Goal: Transaction & Acquisition: Purchase product/service

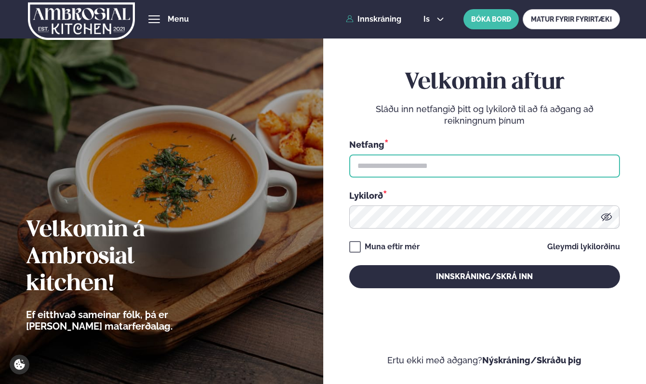
click at [405, 158] on input "text" at bounding box center [484, 166] width 271 height 23
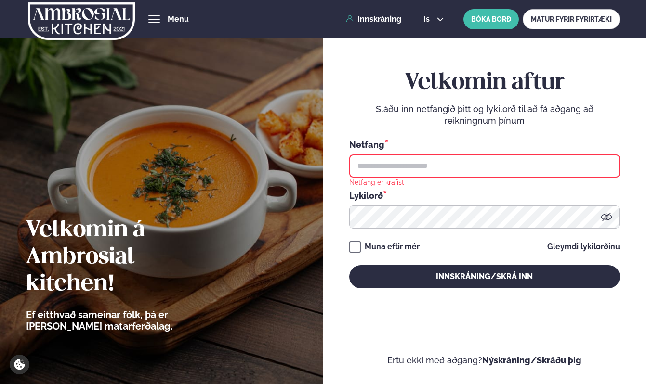
type input "**********"
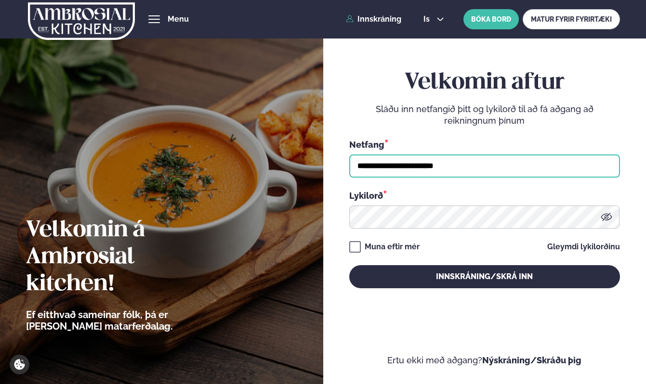
click at [349, 265] on button "Innskráning/Skrá inn" at bounding box center [484, 276] width 271 height 23
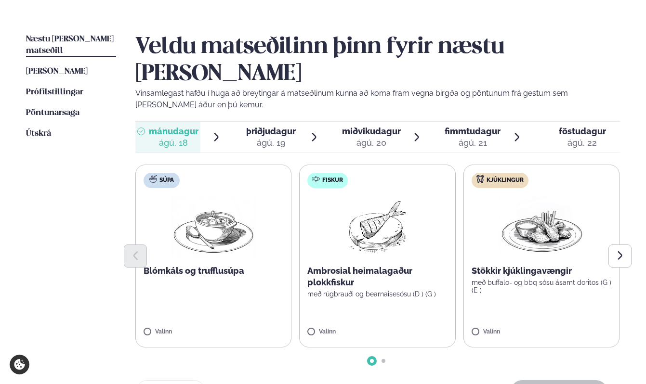
scroll to position [219, 0]
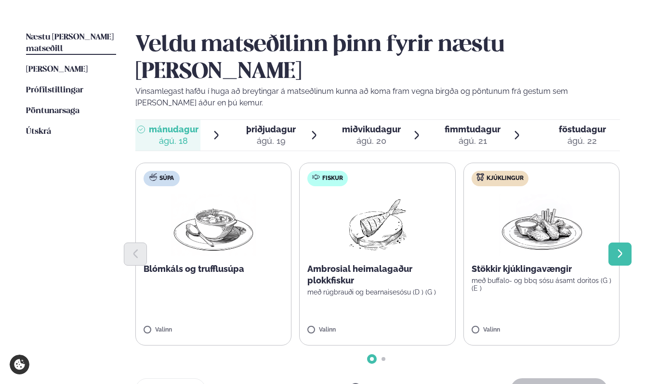
click at [615, 248] on icon "Next slide" at bounding box center [619, 253] width 11 height 11
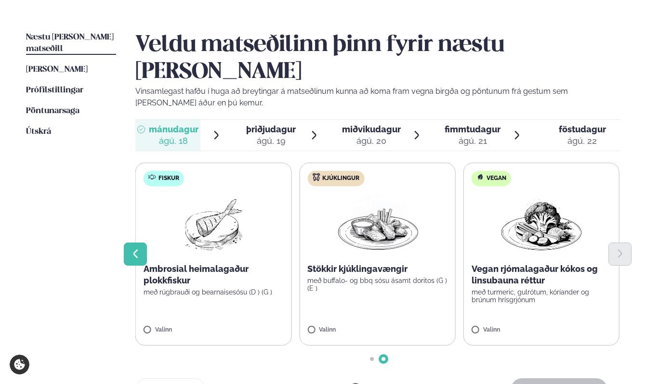
click at [142, 243] on button "Previous slide" at bounding box center [135, 254] width 23 height 23
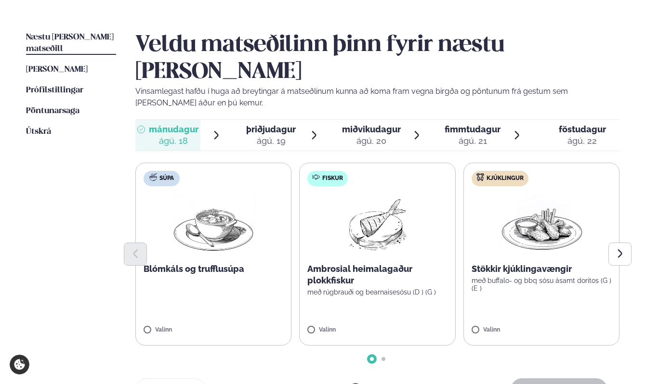
click at [356, 243] on div at bounding box center [377, 254] width 484 height 23
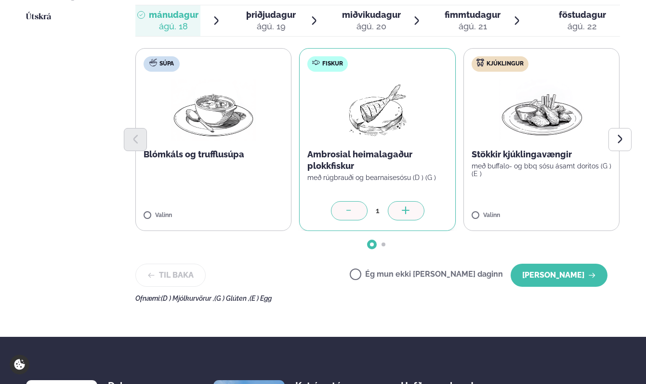
scroll to position [341, 0]
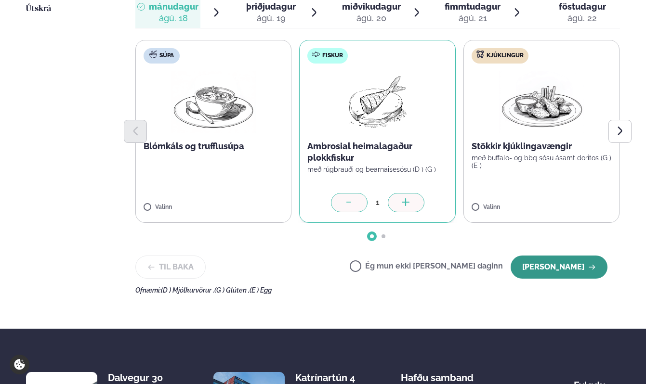
click at [552, 256] on button "Halda áfram" at bounding box center [558, 267] width 97 height 23
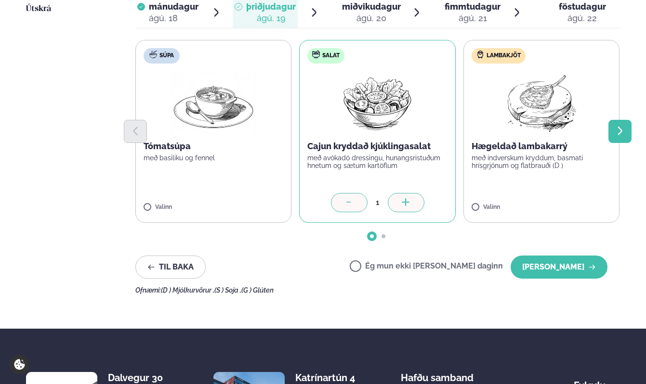
click at [611, 120] on button "Next slide" at bounding box center [619, 131] width 23 height 23
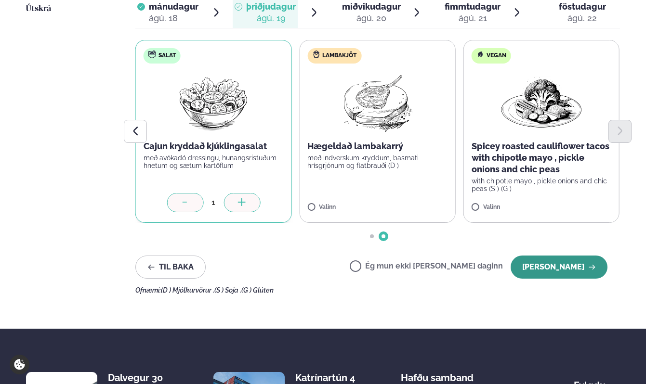
click at [543, 256] on button "Halda áfram" at bounding box center [558, 267] width 97 height 23
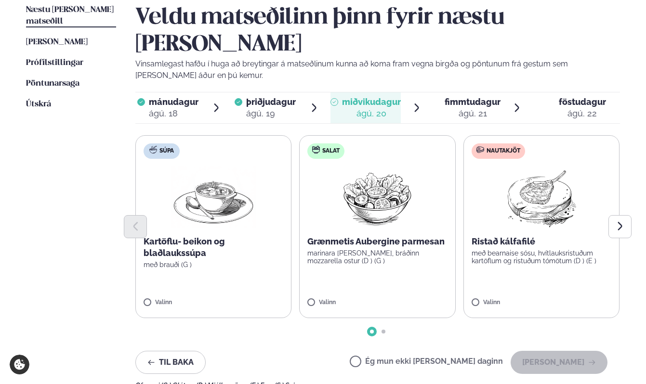
scroll to position [258, 0]
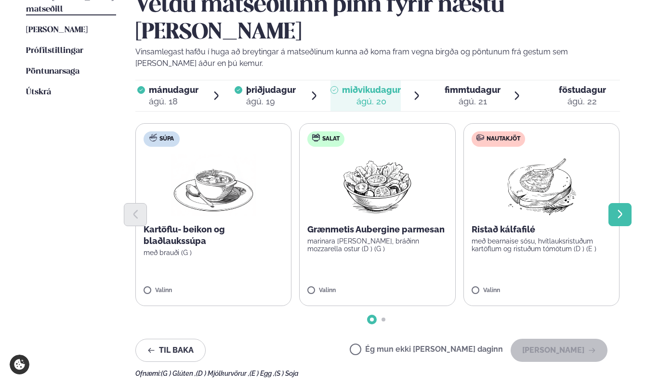
click at [617, 203] on button "Next slide" at bounding box center [619, 214] width 23 height 23
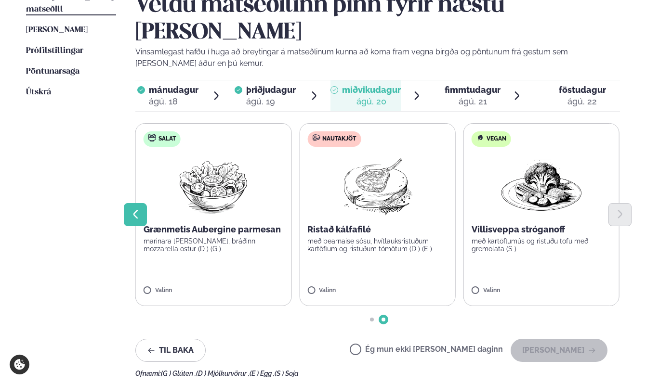
click at [139, 209] on icon "Previous slide" at bounding box center [135, 214] width 11 height 11
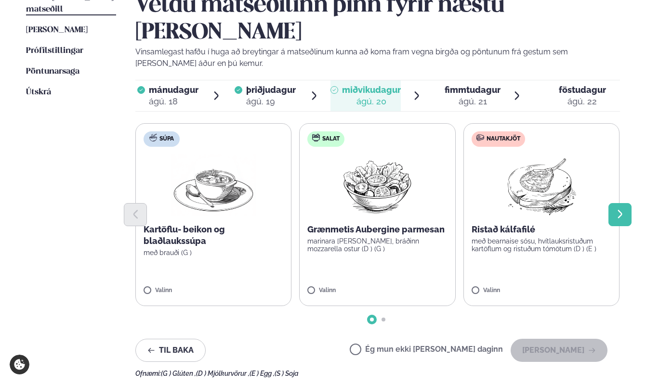
click at [617, 203] on button "Next slide" at bounding box center [619, 214] width 23 height 23
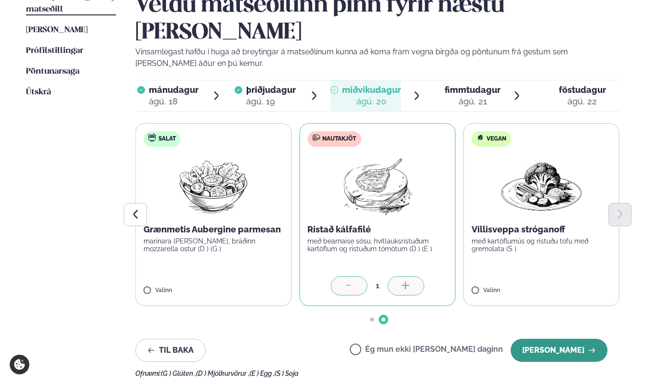
click at [535, 339] on button "Halda áfram" at bounding box center [558, 350] width 97 height 23
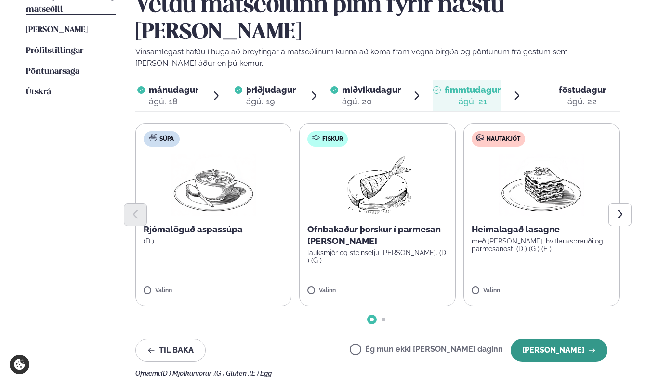
click at [527, 339] on button "Halda áfram" at bounding box center [558, 350] width 97 height 23
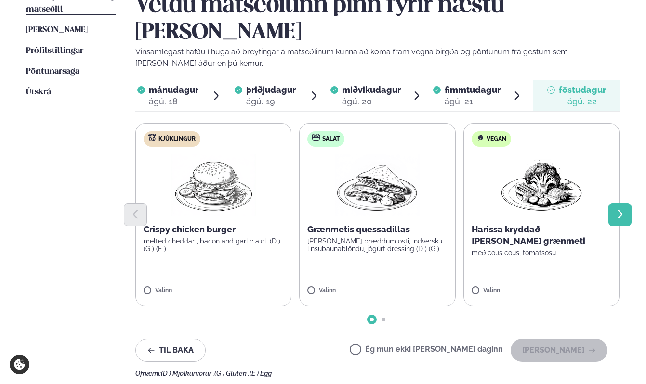
click at [610, 203] on button "Next slide" at bounding box center [619, 214] width 23 height 23
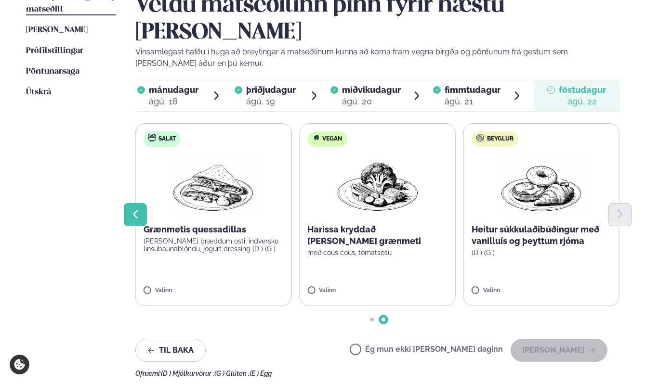
click at [140, 203] on button "Previous slide" at bounding box center [135, 214] width 23 height 23
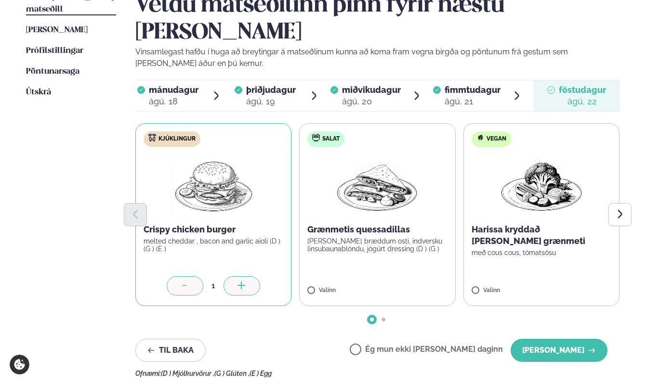
click at [619, 202] on div "Kjúklingur Crispy chicken burger melted cheddar , bacon and garlic aioli (D ) (…" at bounding box center [377, 214] width 484 height 183
click at [619, 203] on button "Next slide" at bounding box center [619, 214] width 23 height 23
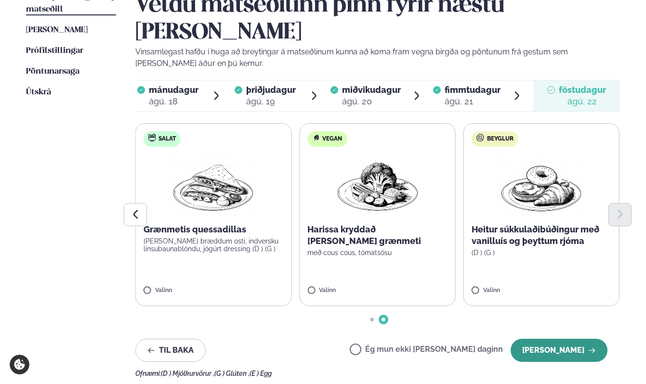
click at [551, 339] on button "Halda áfram" at bounding box center [558, 350] width 97 height 23
